Goal: Transaction & Acquisition: Complete application form

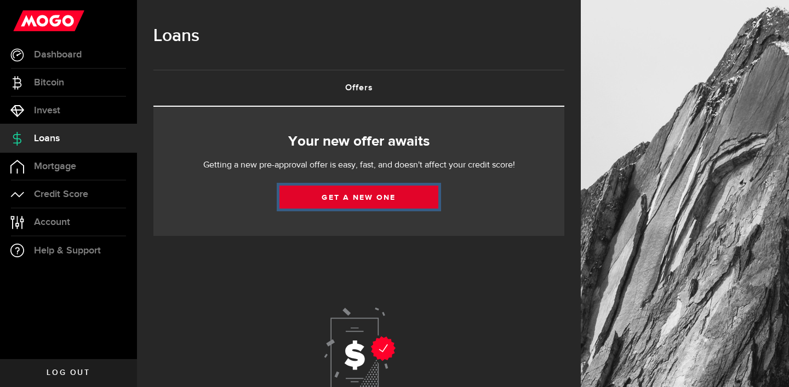
click at [355, 197] on link "Get a new one" at bounding box center [358, 197] width 159 height 23
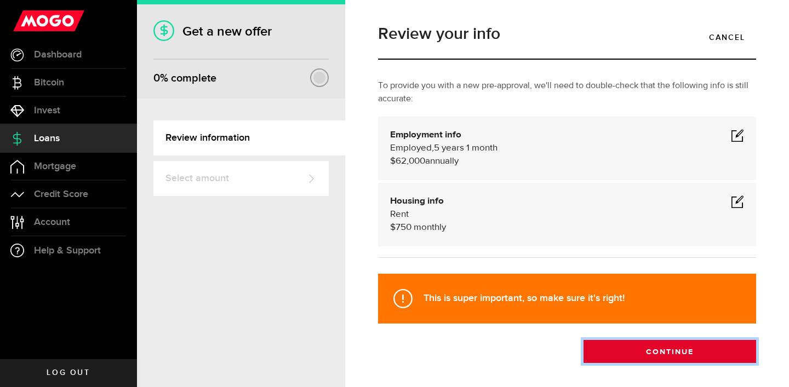
click at [660, 354] on button "Continue" at bounding box center [669, 351] width 173 height 23
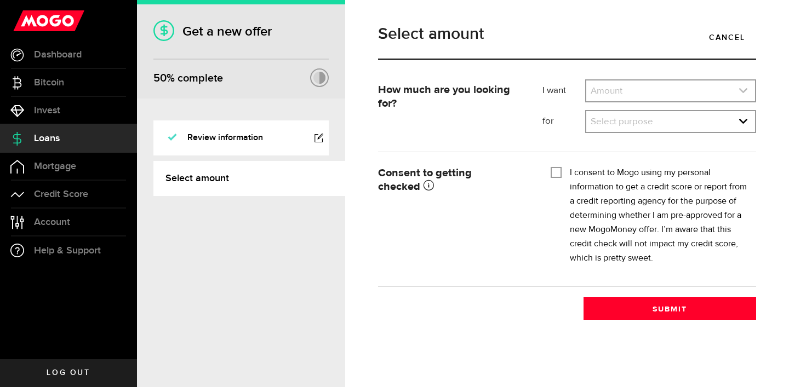
click at [743, 92] on use "expand select" at bounding box center [743, 90] width 8 height 5
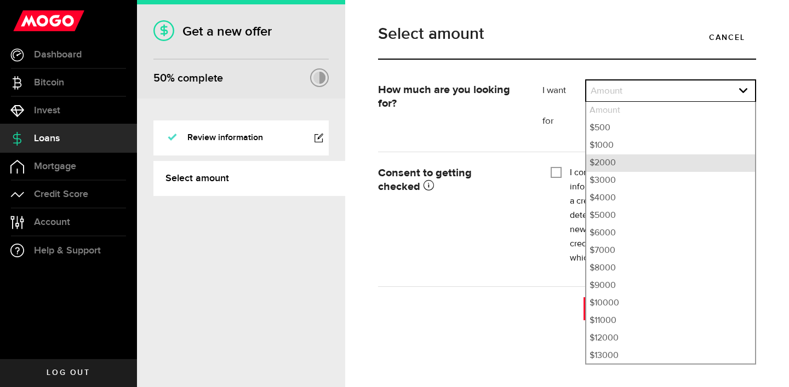
click at [618, 161] on li "$2000" at bounding box center [670, 163] width 169 height 18
select select "2000"
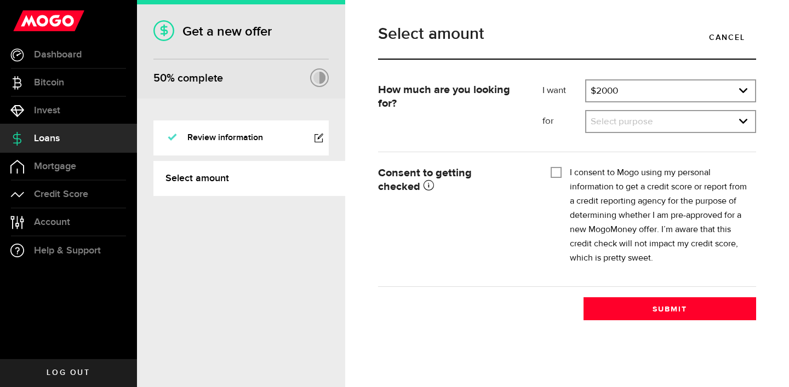
click at [555, 173] on input "I consent to Mogo using my personal information to get a credit score or report…" at bounding box center [555, 171] width 11 height 11
checkbox input "true"
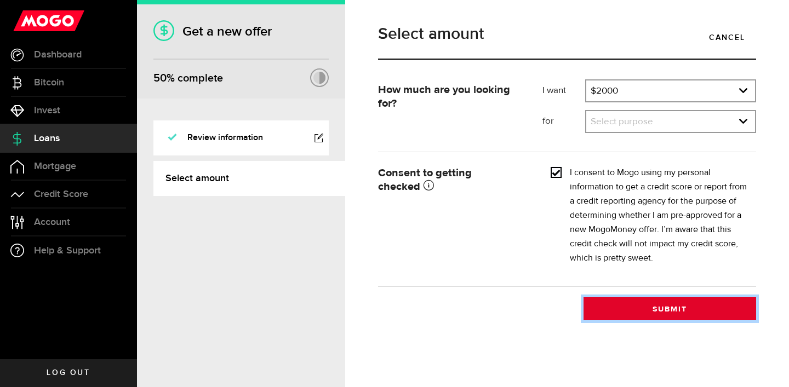
click at [661, 307] on button "Submit" at bounding box center [669, 308] width 173 height 23
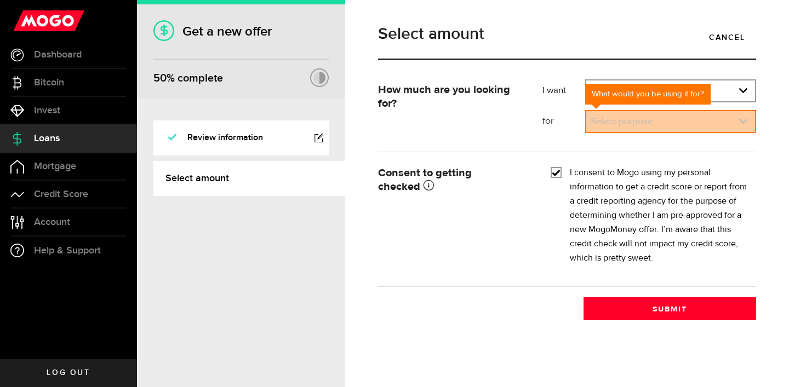
click at [743, 122] on use "expand select" at bounding box center [743, 121] width 8 height 5
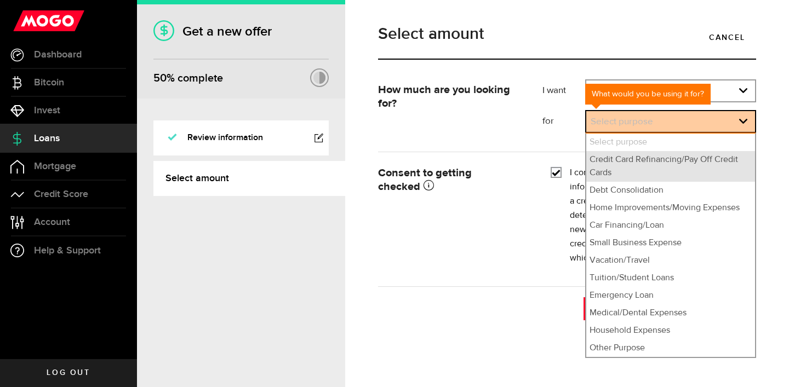
click at [664, 162] on li "Credit Card Refinancing/Pay Off Credit Cards" at bounding box center [670, 166] width 169 height 31
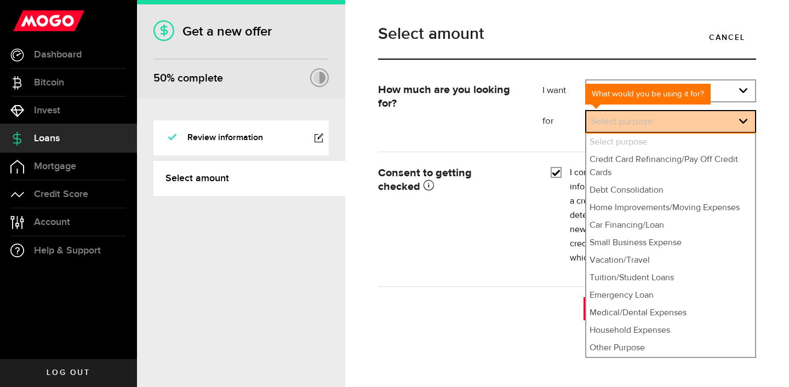
select select "Credit Card Refinancing/Pay Off Credit Cards"
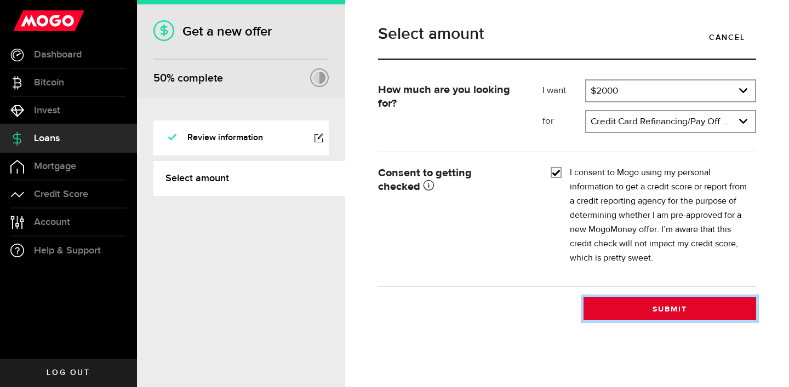
click at [670, 309] on button "Submit" at bounding box center [669, 308] width 173 height 23
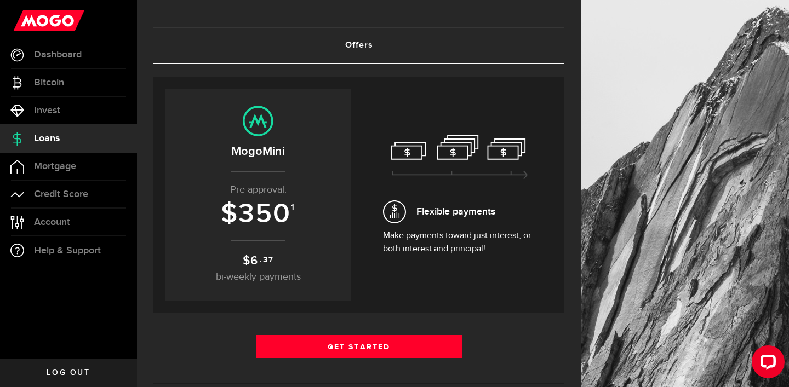
scroll to position [44, 0]
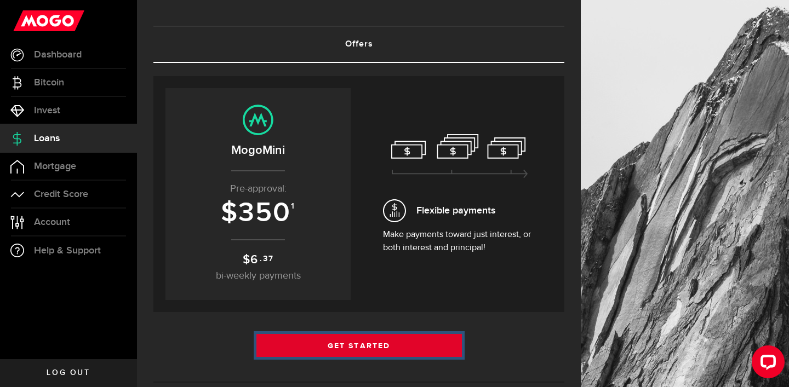
click at [375, 346] on link "Get Started" at bounding box center [358, 345] width 205 height 23
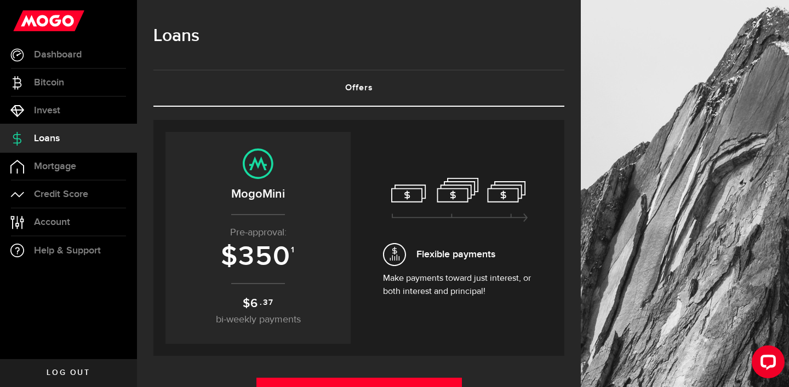
click at [561, 195] on div "Personal loan Borrow up to $ 350 With rates starting from 34.37 % APR See what …" at bounding box center [551, 238] width 773 height 212
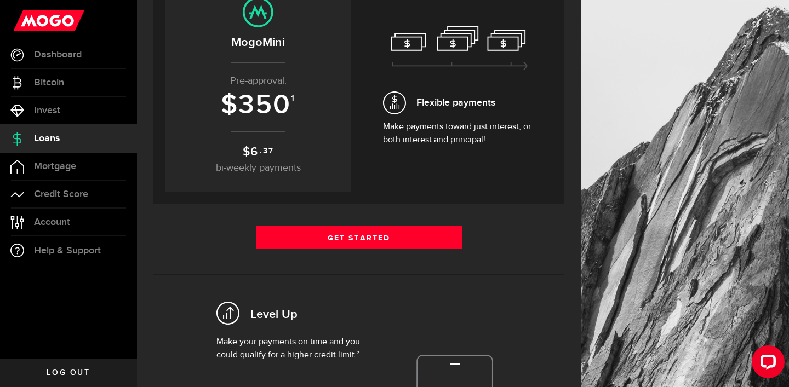
scroll to position [153, 0]
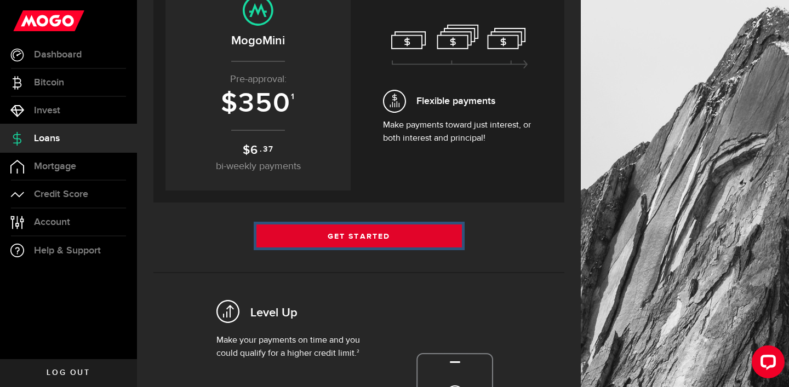
click at [378, 236] on link "Get Started" at bounding box center [358, 236] width 205 height 23
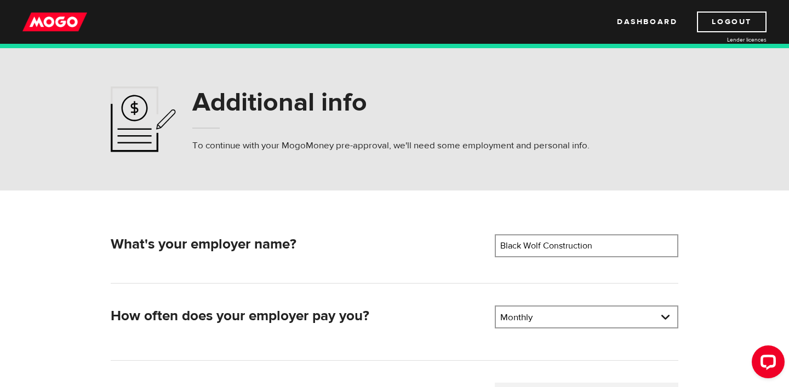
click at [747, 208] on form "What's your employer name? Employer name Please enter your employer's name Blac…" at bounding box center [394, 378] width 789 height 375
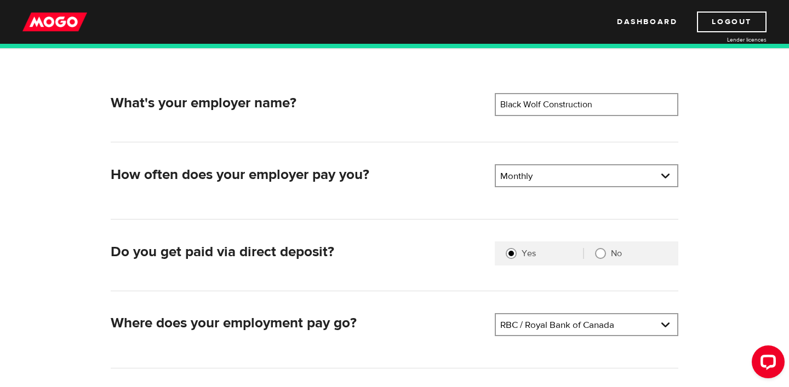
scroll to position [153, 0]
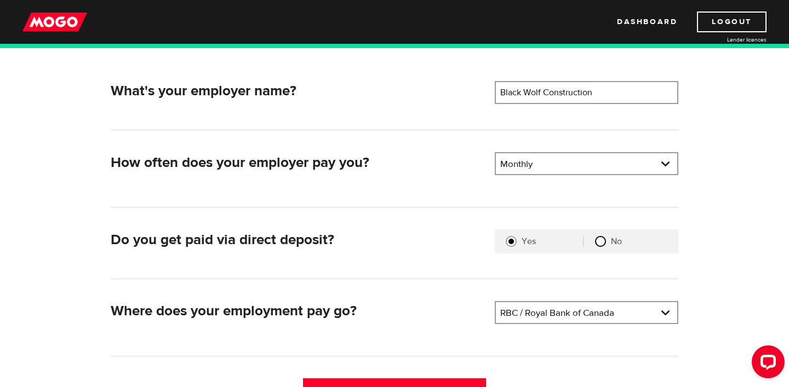
click at [600, 240] on input "No" at bounding box center [600, 241] width 11 height 11
radio input "true"
click at [706, 244] on div "What's your employer name? Employer name Please enter your employer's name Blac…" at bounding box center [394, 224] width 701 height 375
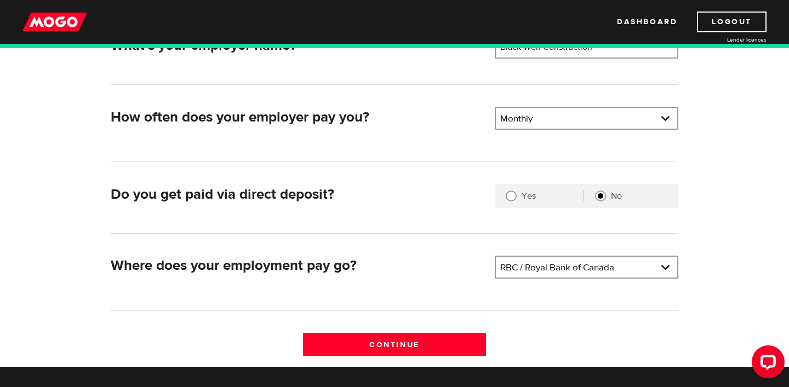
scroll to position [219, 0]
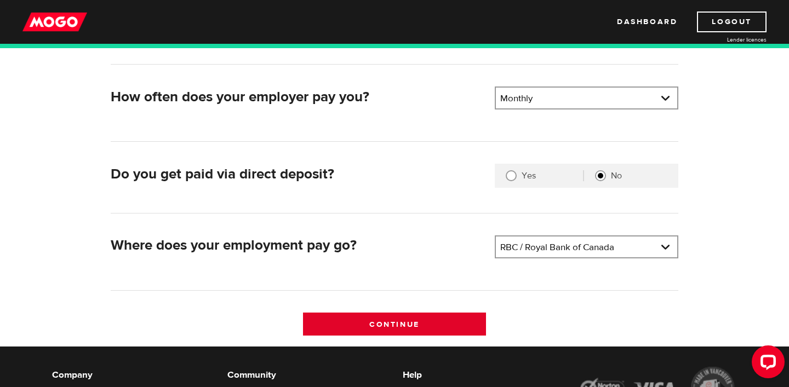
click at [404, 321] on input "Continue" at bounding box center [394, 324] width 183 height 23
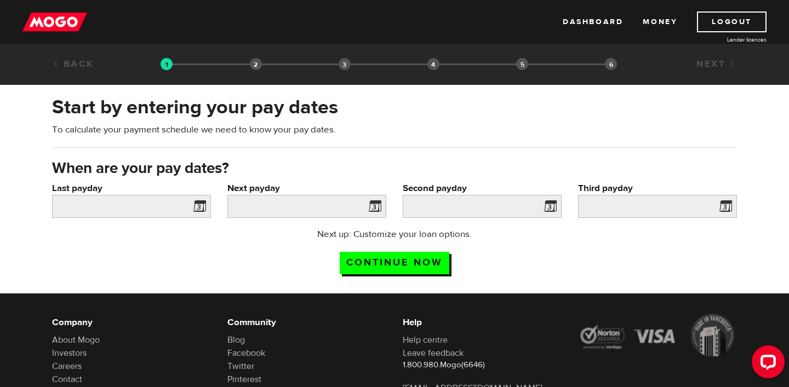
click at [198, 207] on span at bounding box center [197, 208] width 16 height 18
click at [177, 208] on input "Last payday" at bounding box center [131, 206] width 159 height 23
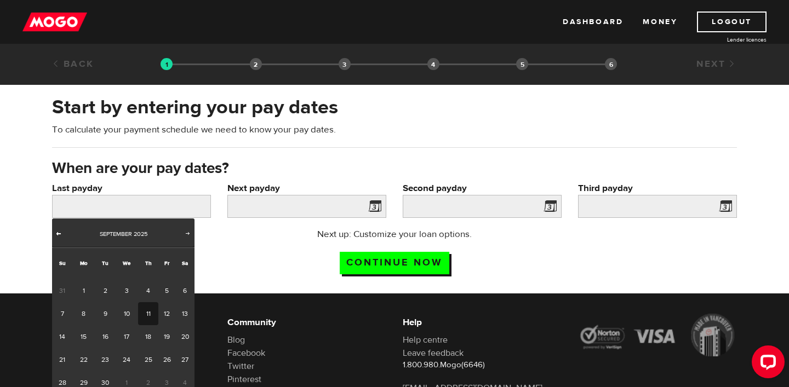
click at [61, 234] on span "Prev" at bounding box center [58, 233] width 9 height 9
click at [169, 381] on link "29" at bounding box center [166, 382] width 17 height 23
type input "2025/08/29"
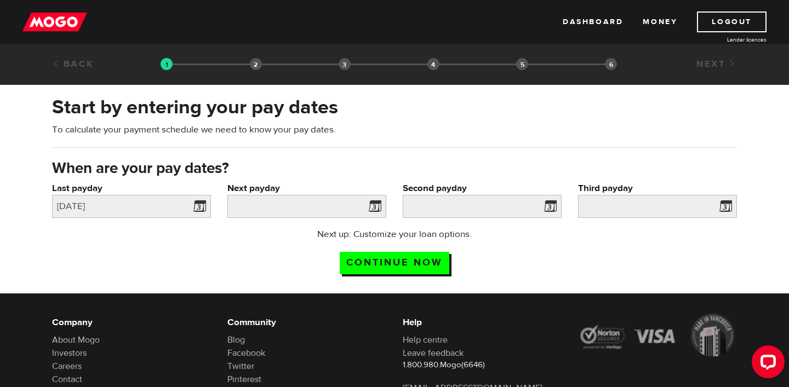
click at [373, 208] on span at bounding box center [372, 208] width 16 height 18
click at [372, 205] on span at bounding box center [372, 208] width 16 height 18
click at [369, 206] on span at bounding box center [372, 208] width 16 height 18
click at [380, 207] on span at bounding box center [372, 208] width 16 height 18
click at [375, 209] on span at bounding box center [372, 208] width 16 height 18
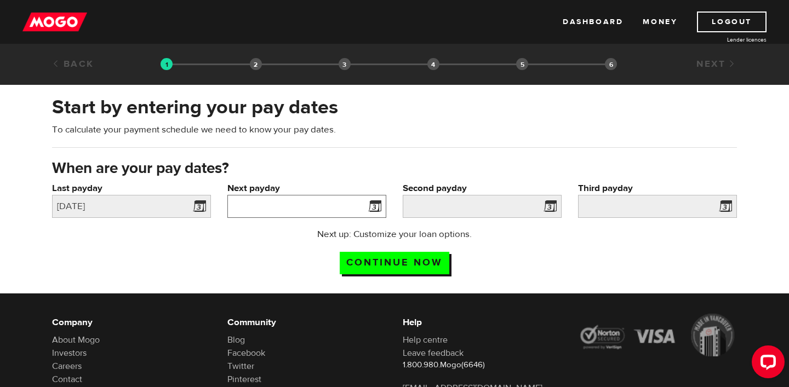
click at [271, 209] on input "Next payday" at bounding box center [306, 206] width 159 height 23
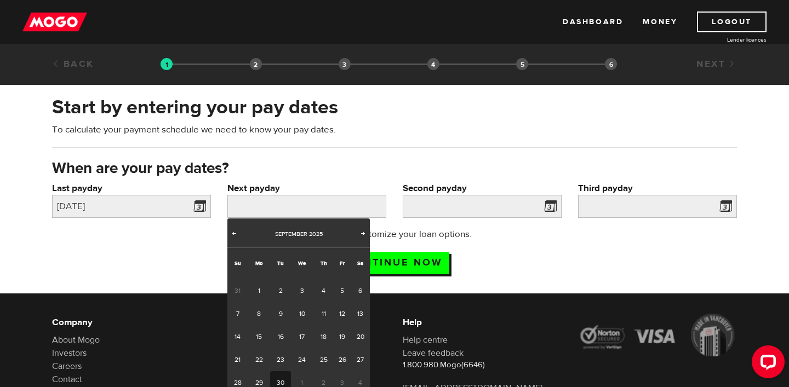
click at [279, 382] on link "30" at bounding box center [280, 382] width 20 height 23
type input "2025/09/30"
type input "2025/10/30"
type input "2025/11/29"
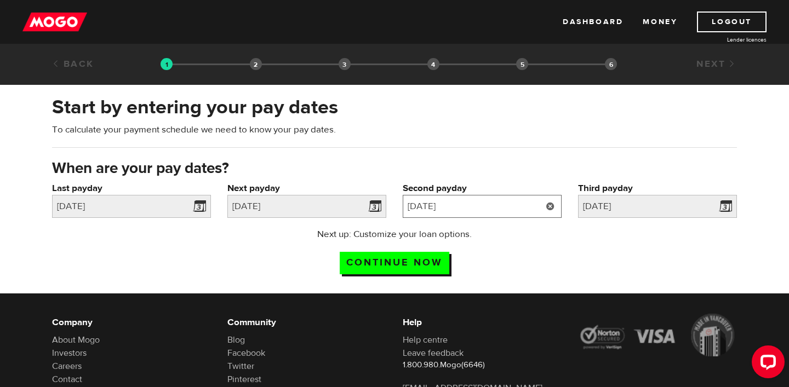
click at [531, 206] on input "2025/10/30" at bounding box center [482, 206] width 159 height 23
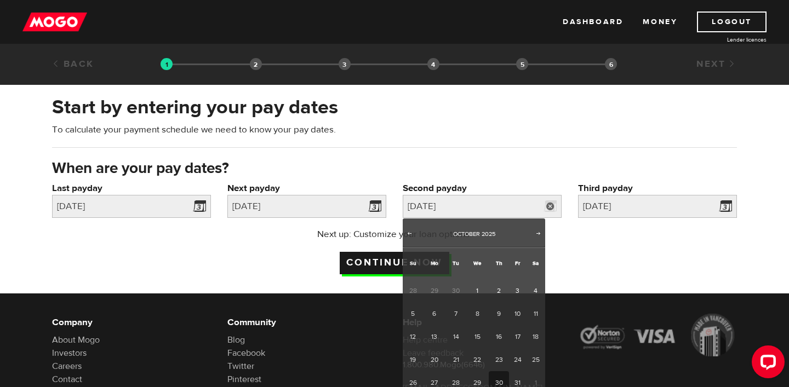
click at [366, 260] on input "Continue now" at bounding box center [395, 263] width 110 height 22
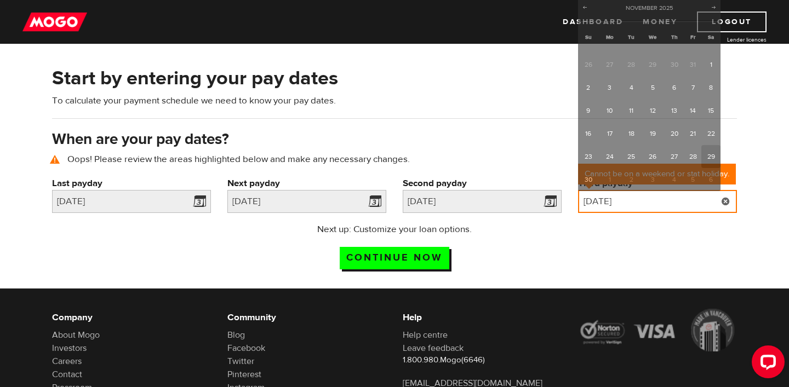
click at [655, 198] on input "[DATE]" at bounding box center [657, 201] width 159 height 23
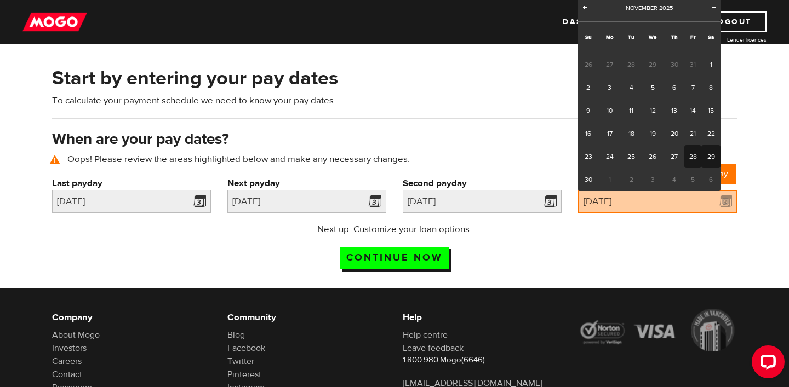
click at [693, 157] on link "28" at bounding box center [692, 156] width 17 height 23
type input "2025/11/28"
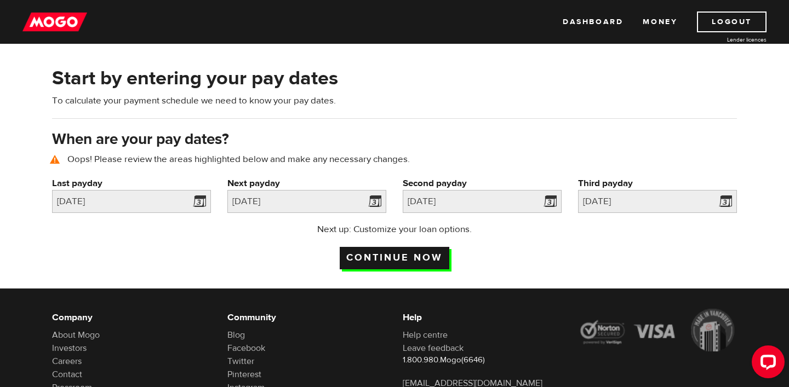
click at [393, 257] on input "Continue now" at bounding box center [395, 258] width 110 height 22
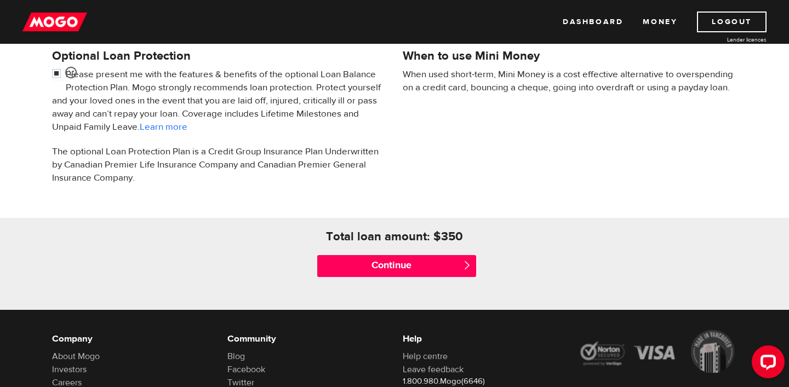
scroll to position [372, 0]
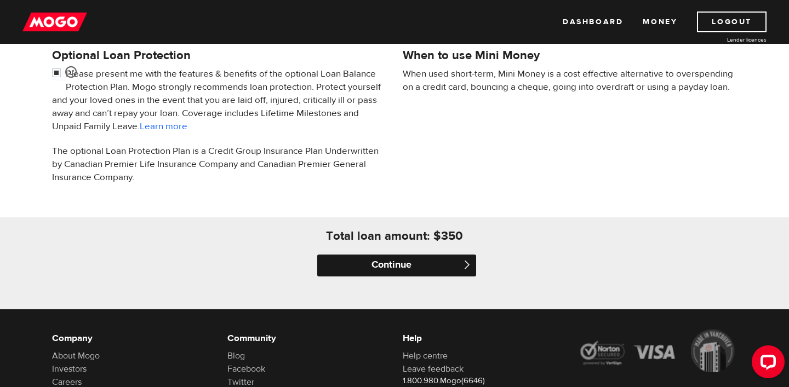
click at [397, 266] on input "Continue" at bounding box center [396, 266] width 159 height 22
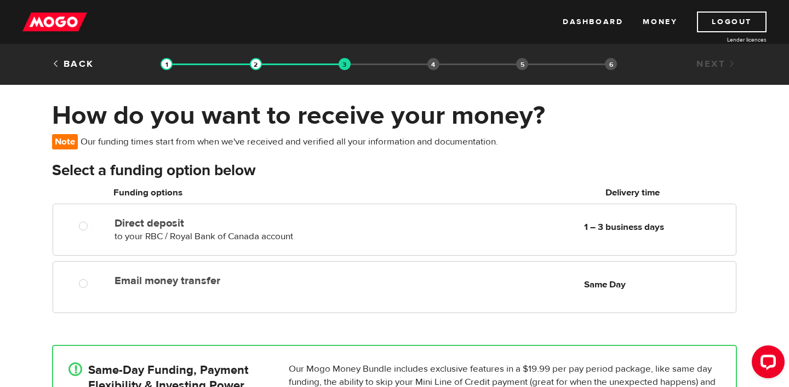
click at [752, 172] on div "How do you want to receive your money? Note Our funding times start from when w…" at bounding box center [394, 309] width 789 height 418
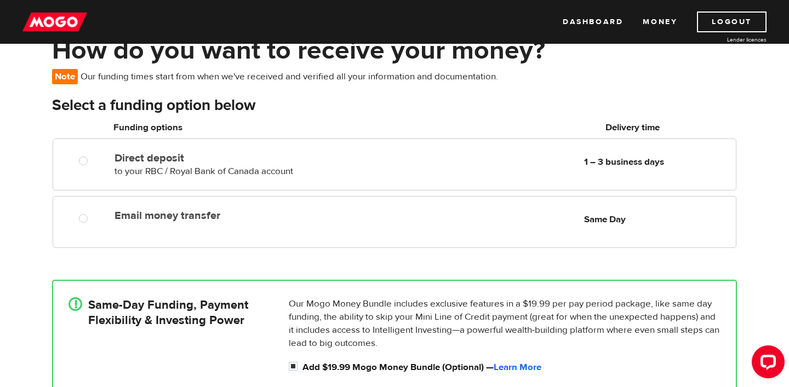
scroll to position [66, 0]
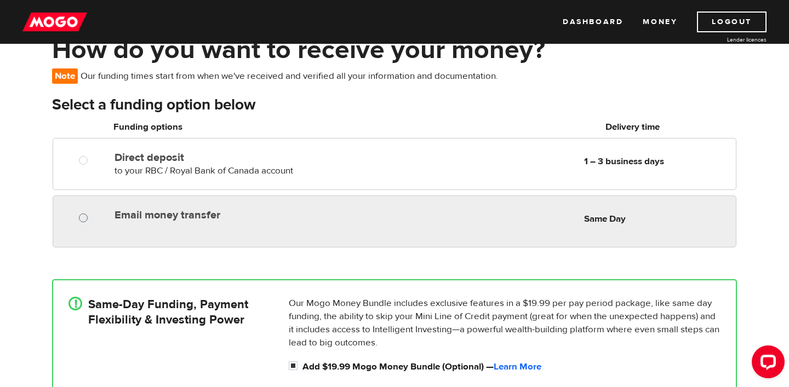
radio input "true"
click at [83, 217] on input "Email money transfer" at bounding box center [86, 219] width 14 height 14
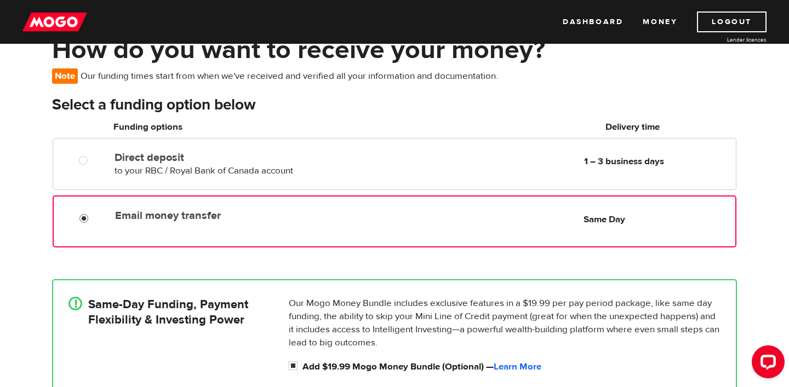
click at [753, 239] on div "How do you want to receive your money? Note Our funding times start from when w…" at bounding box center [394, 243] width 789 height 418
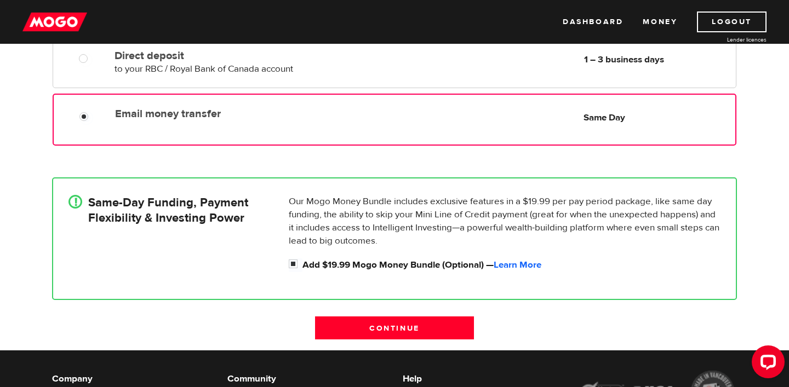
scroll to position [175, 0]
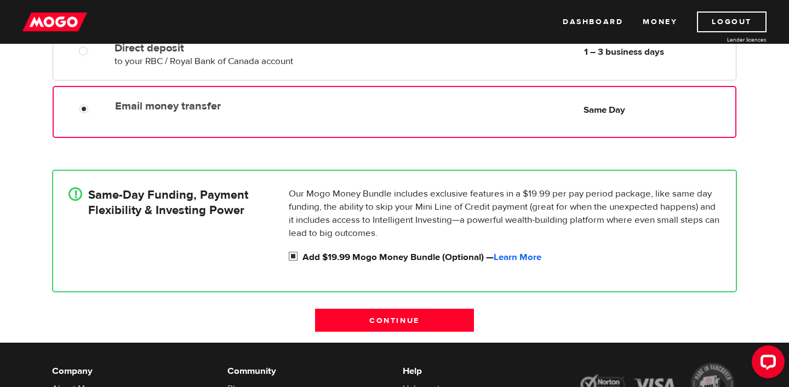
click at [293, 257] on input "Add $19.99 Mogo Money Bundle (Optional) — Learn More" at bounding box center [296, 258] width 14 height 14
checkbox input "false"
radio input "false"
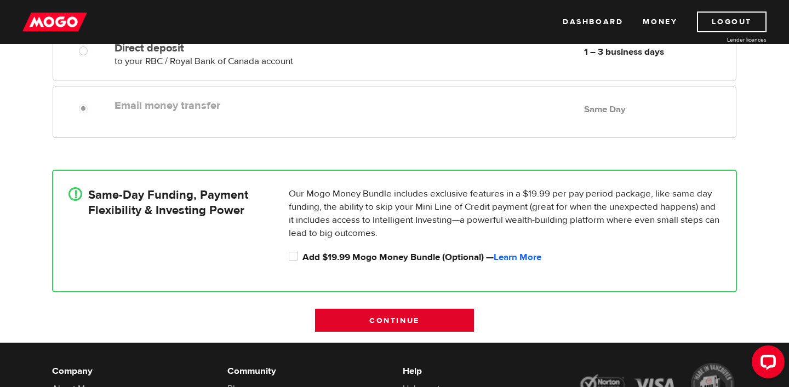
click at [395, 322] on input "Continue" at bounding box center [394, 320] width 159 height 23
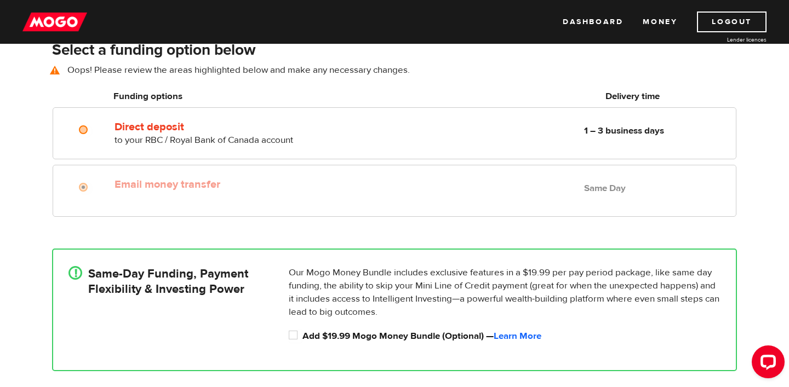
scroll to position [81, 0]
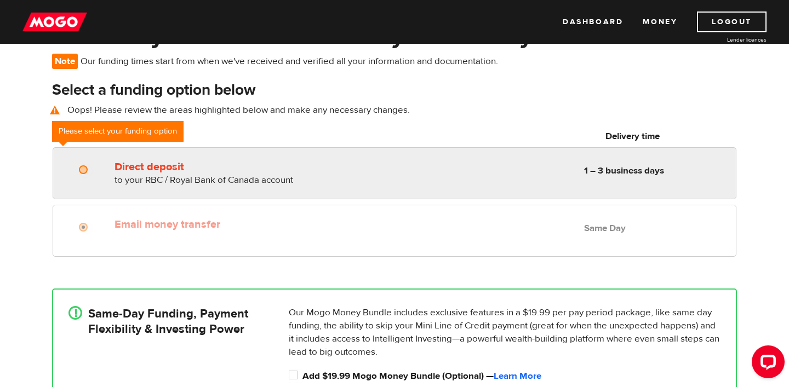
radio input "true"
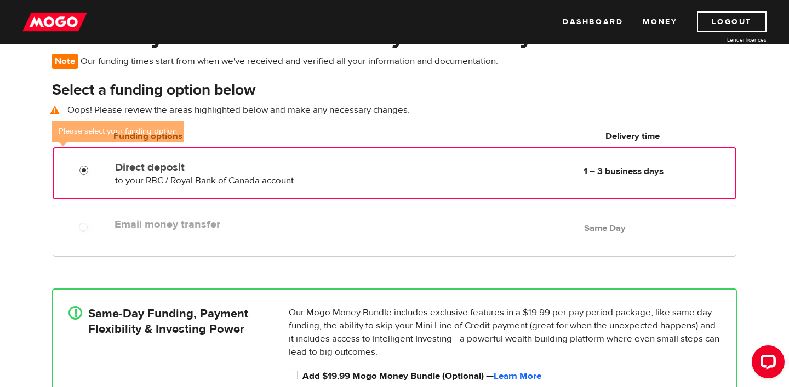
click at [82, 170] on input "Direct deposit" at bounding box center [86, 172] width 14 height 14
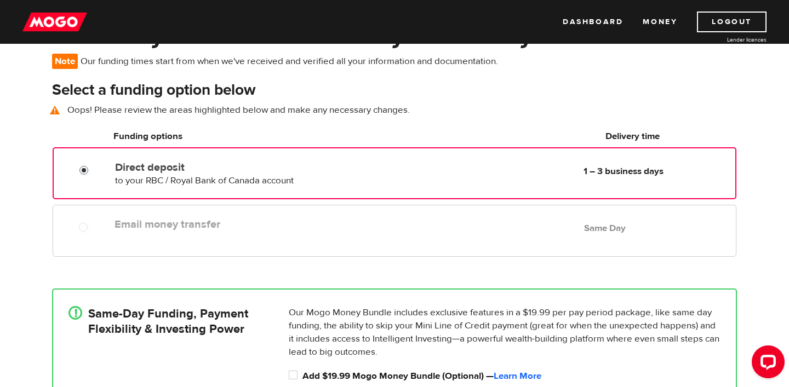
click at [84, 170] on input "Direct deposit" at bounding box center [86, 172] width 14 height 14
click at [35, 176] on div "How do you want to receive your money? Note Our funding times start from when w…" at bounding box center [394, 240] width 789 height 442
click at [760, 170] on div "How do you want to receive your money? Note Our funding times start from when w…" at bounding box center [394, 240] width 789 height 442
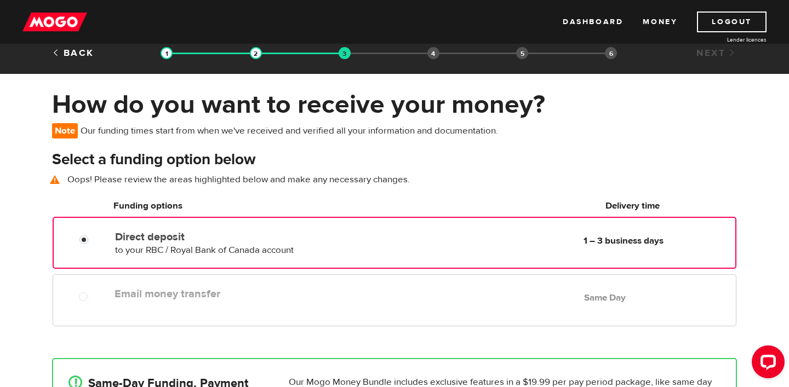
scroll to position [0, 0]
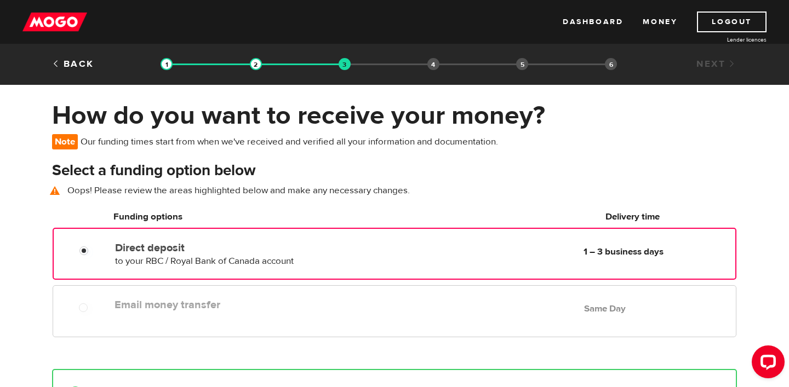
click at [756, 186] on div "How do you want to receive your money? Note Our funding times start from when w…" at bounding box center [394, 321] width 789 height 442
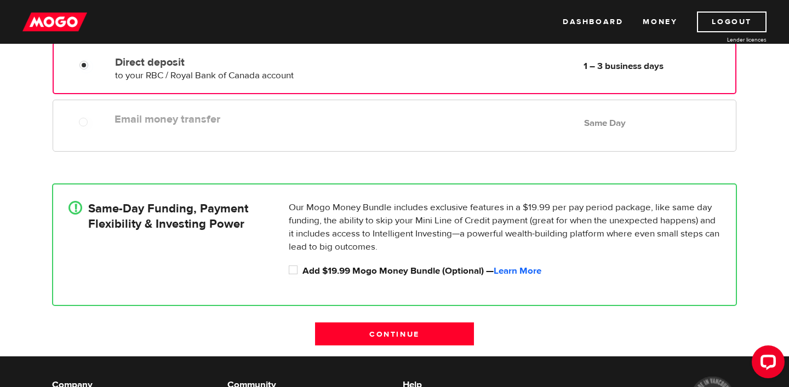
scroll to position [197, 0]
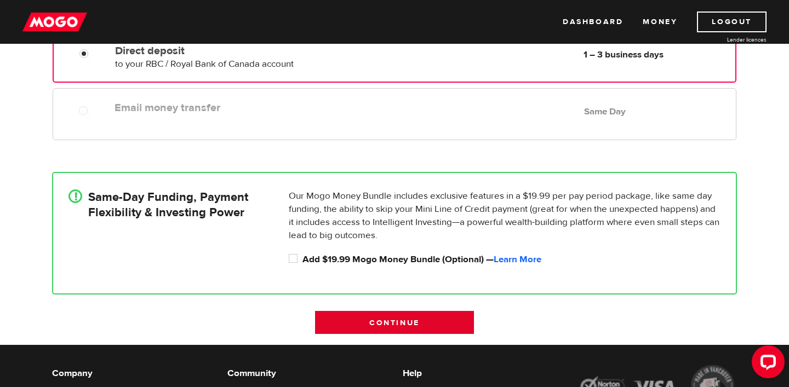
click at [380, 322] on input "Continue" at bounding box center [394, 322] width 159 height 23
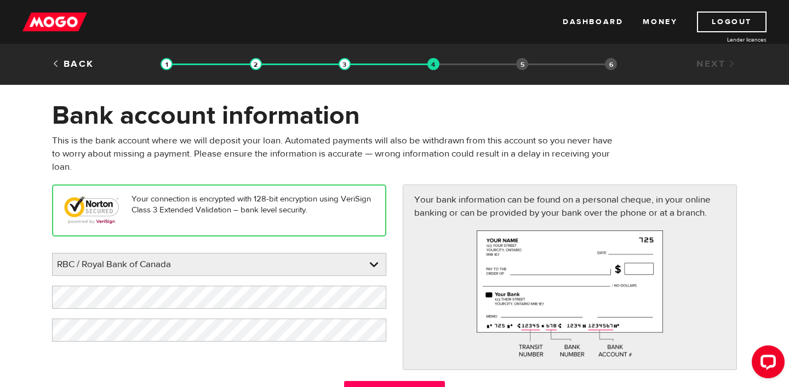
click at [774, 151] on form "Bank account information Oops! Please review the areas highlighted below and ma…" at bounding box center [394, 257] width 789 height 314
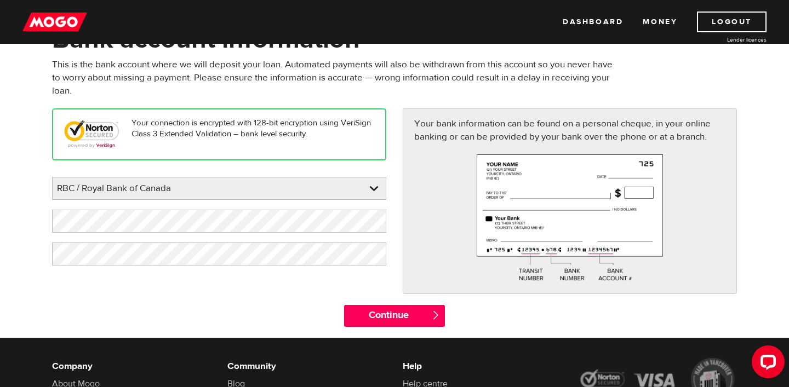
scroll to position [88, 0]
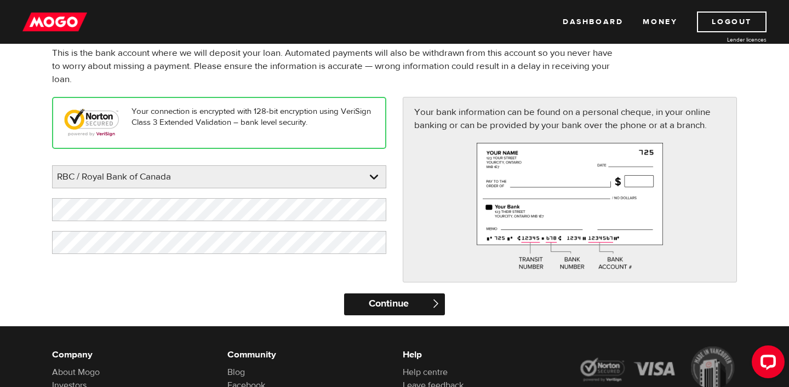
click at [387, 307] on input "Continue" at bounding box center [394, 305] width 100 height 22
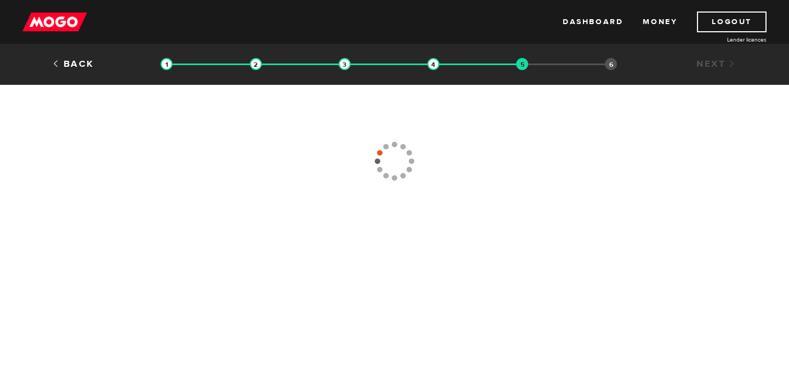
type input "(647) 390-8741"
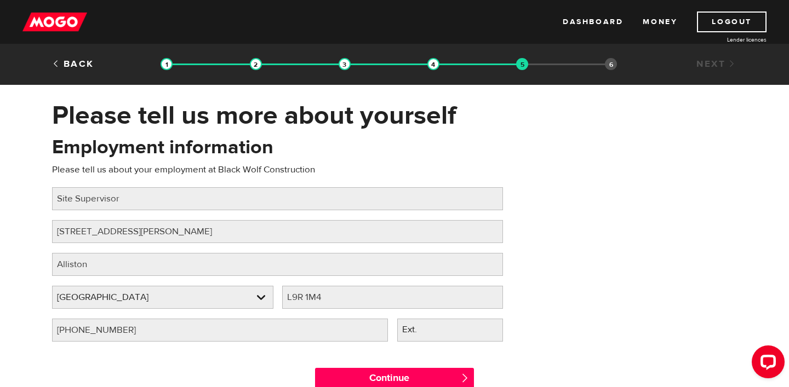
click at [535, 192] on div "Employment information Please tell us about your employment at Black Wolf Const…" at bounding box center [394, 242] width 701 height 217
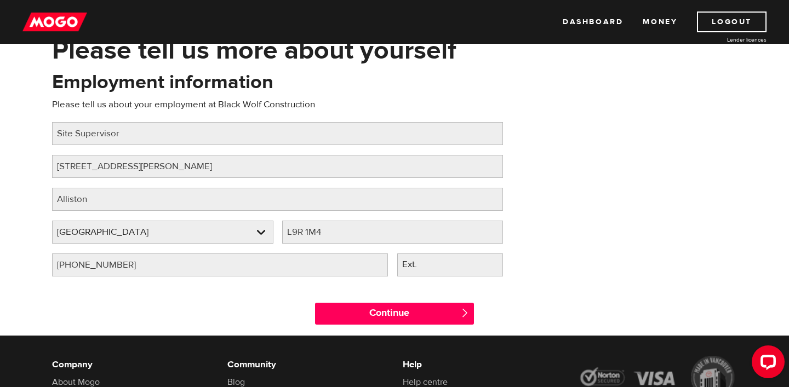
scroll to position [66, 0]
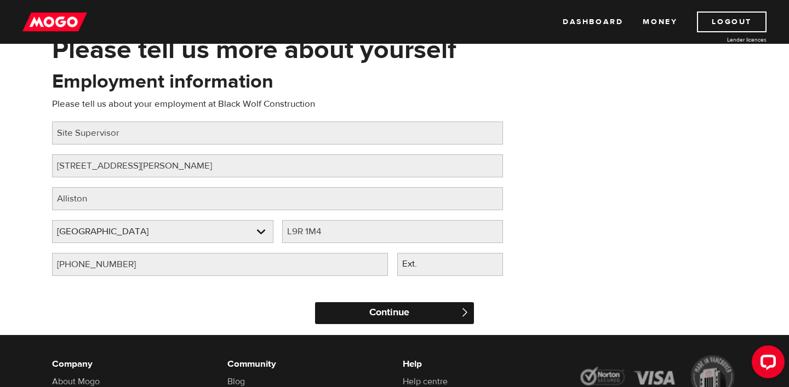
click at [380, 314] on input "Continue" at bounding box center [394, 313] width 159 height 22
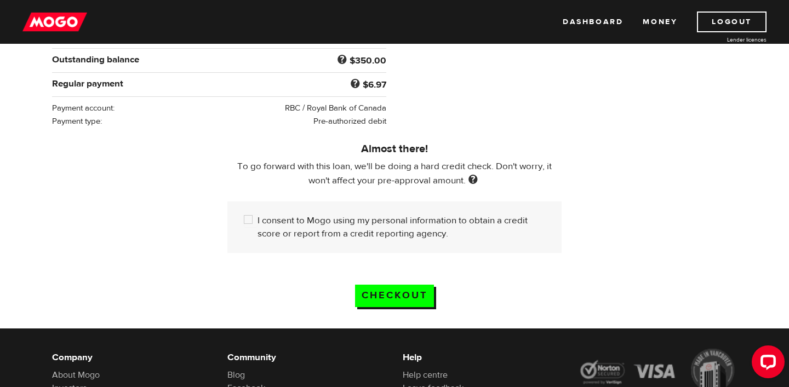
scroll to position [263, 0]
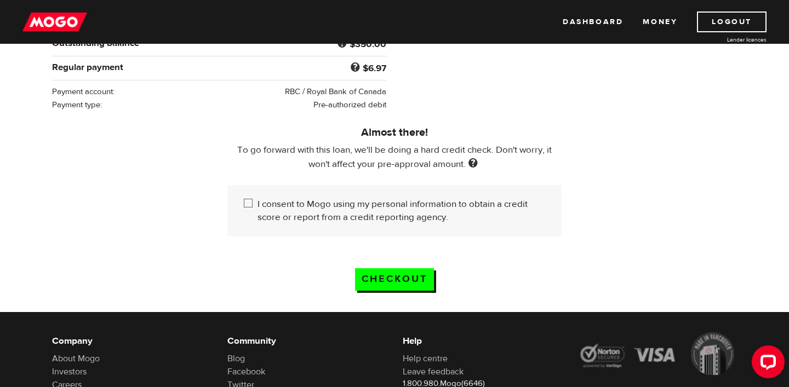
click at [248, 204] on input "I consent to Mogo using my personal information to obtain a credit score or rep…" at bounding box center [251, 205] width 14 height 14
checkbox input "true"
click at [376, 275] on input "Checkout" at bounding box center [394, 279] width 79 height 22
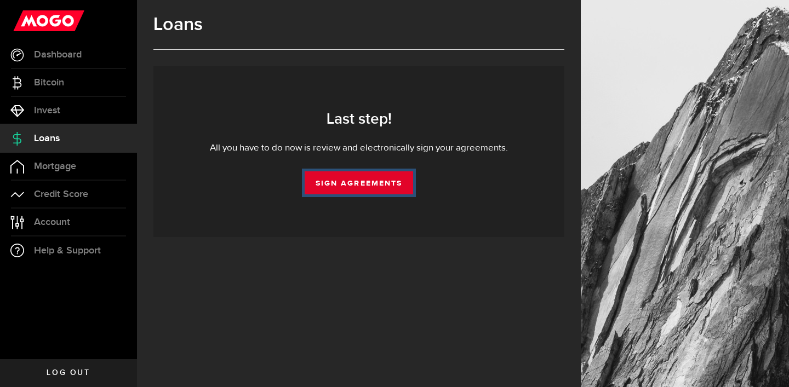
click at [356, 184] on link "Sign Agreements" at bounding box center [358, 182] width 108 height 23
